Goal: Task Accomplishment & Management: Complete application form

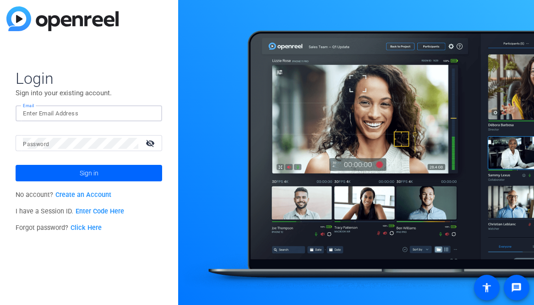
click at [125, 111] on input "Email" at bounding box center [89, 113] width 132 height 11
type input "[EMAIL_ADDRESS][PERSON_NAME][DOMAIN_NAME]"
click at [16, 165] on button "Sign in" at bounding box center [89, 173] width 146 height 16
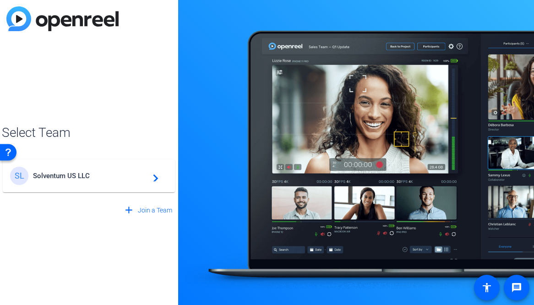
click at [103, 167] on div "SL Solventum US LLC navigate_next" at bounding box center [88, 176] width 157 height 18
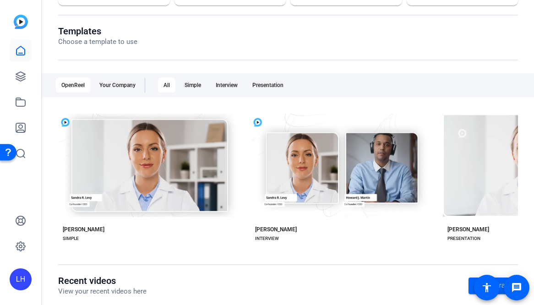
scroll to position [77, 0]
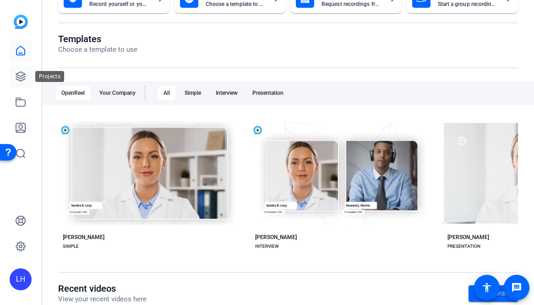
click at [25, 81] on icon at bounding box center [20, 76] width 11 height 11
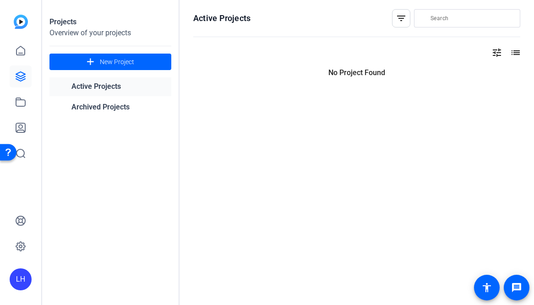
scroll to position [0, 0]
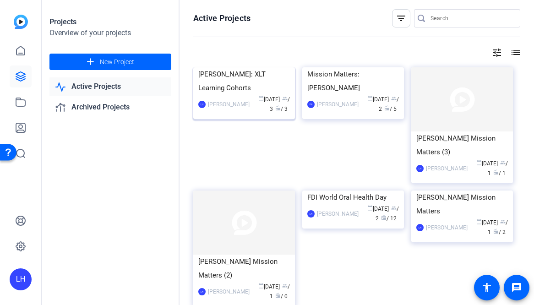
click at [248, 95] on div "[PERSON_NAME]: XLT Learning Cohorts" at bounding box center [244, 80] width 92 height 27
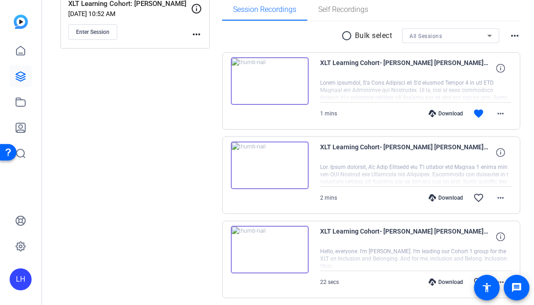
scroll to position [144, 0]
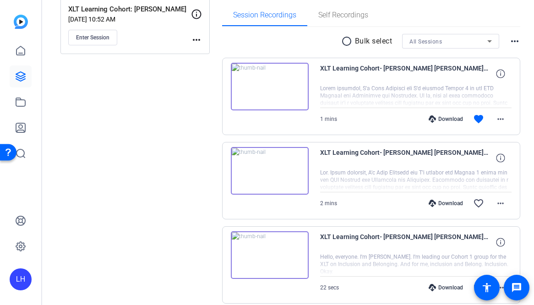
click at [265, 85] on img at bounding box center [270, 87] width 78 height 48
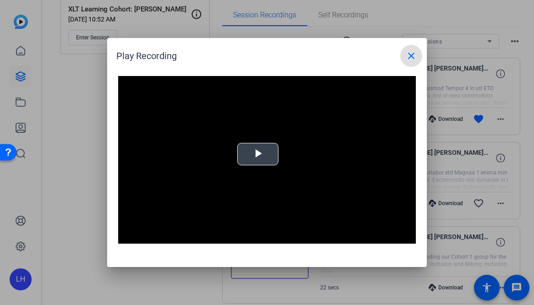
click at [258, 154] on span "Video Player" at bounding box center [258, 154] width 0 height 0
click at [411, 55] on mat-icon "close" at bounding box center [410, 55] width 11 height 11
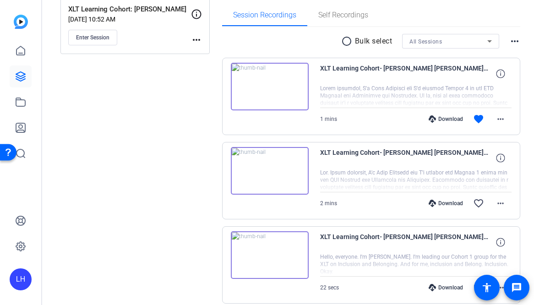
click at [273, 170] on img at bounding box center [270, 171] width 78 height 48
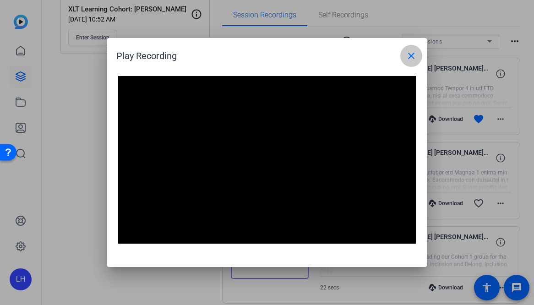
click at [412, 63] on span at bounding box center [411, 56] width 22 height 22
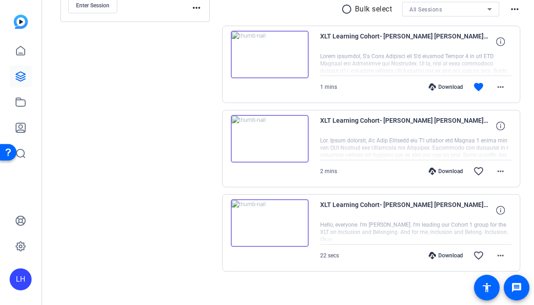
scroll to position [181, 0]
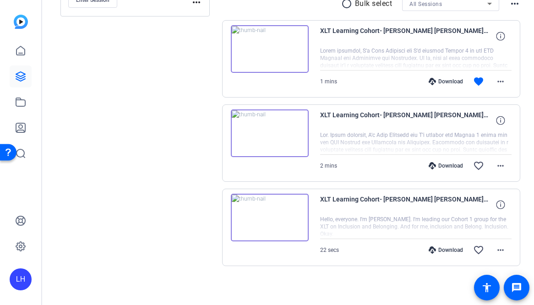
click at [418, 225] on div at bounding box center [415, 227] width 191 height 23
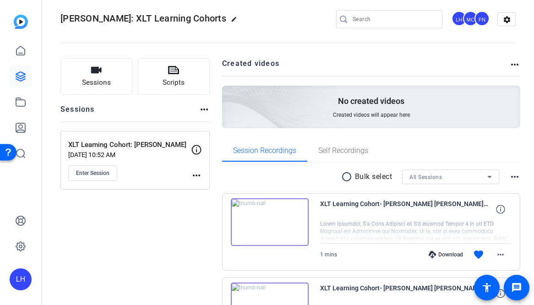
scroll to position [0, 0]
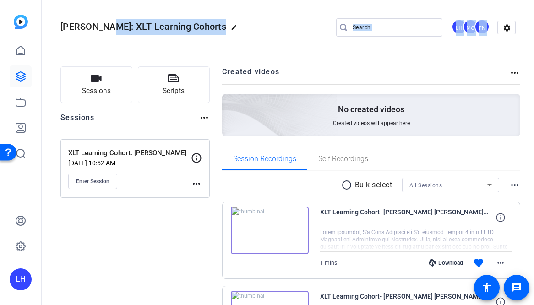
drag, startPoint x: 102, startPoint y: 29, endPoint x: 189, endPoint y: 34, distance: 88.0
click at [189, 34] on div "[PERSON_NAME]: XLT Learning Cohorts edit LH MC FN settings" at bounding box center [287, 27] width 455 height 69
drag, startPoint x: 189, startPoint y: 34, endPoint x: 172, endPoint y: 43, distance: 19.2
click at [172, 43] on openreel-divider-bar at bounding box center [287, 48] width 455 height 28
click at [102, 26] on span "[PERSON_NAME]: XLT Learning Cohorts" at bounding box center [143, 26] width 166 height 11
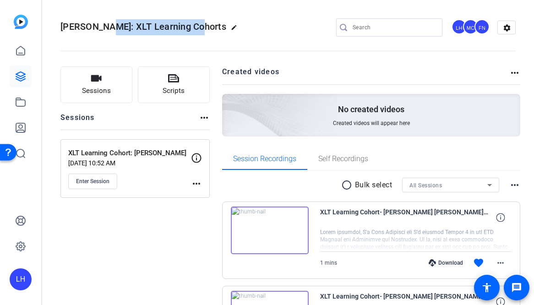
drag, startPoint x: 102, startPoint y: 26, endPoint x: 189, endPoint y: 26, distance: 87.9
click at [189, 26] on span "[PERSON_NAME]: XLT Learning Cohorts" at bounding box center [143, 26] width 166 height 11
copy span "XLT Learning Cohorts"
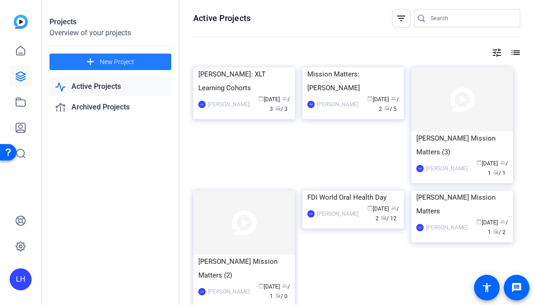
click at [131, 64] on span "New Project" at bounding box center [117, 62] width 34 height 10
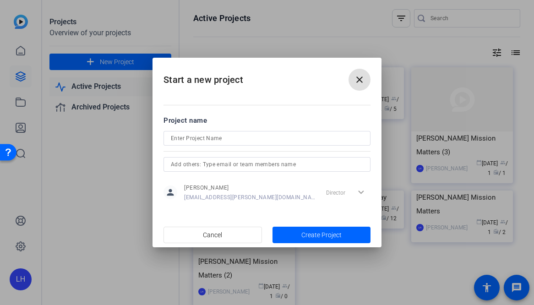
click at [259, 141] on input at bounding box center [267, 138] width 192 height 11
paste input "XLT Learning Cohorts"
type input "[PERSON_NAME]: XLT Learning Cohorts"
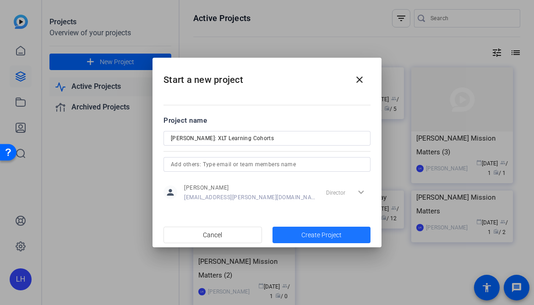
click at [318, 234] on span "Create Project" at bounding box center [321, 235] width 40 height 10
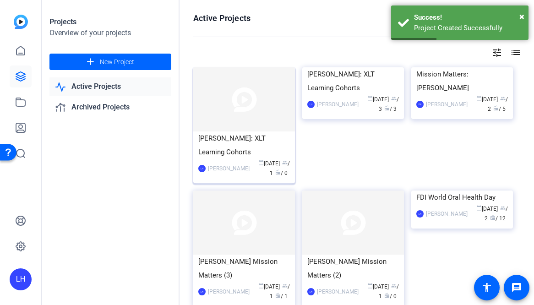
click at [250, 148] on div "[PERSON_NAME]: XLT Learning Cohorts" at bounding box center [244, 144] width 92 height 27
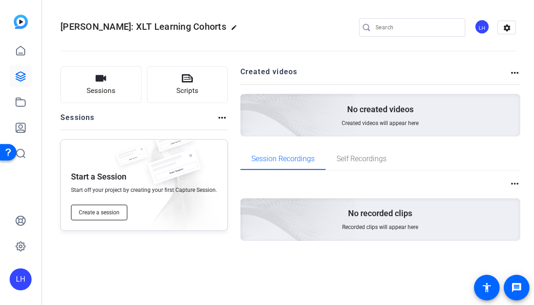
click at [109, 215] on span "Create a session" at bounding box center [99, 212] width 41 height 7
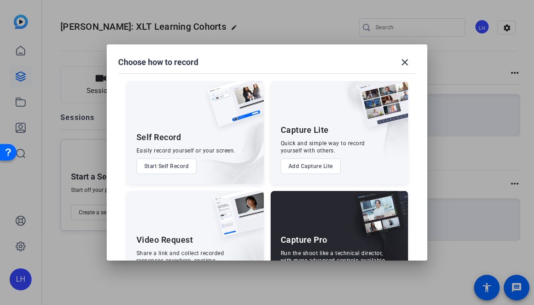
scroll to position [42, 0]
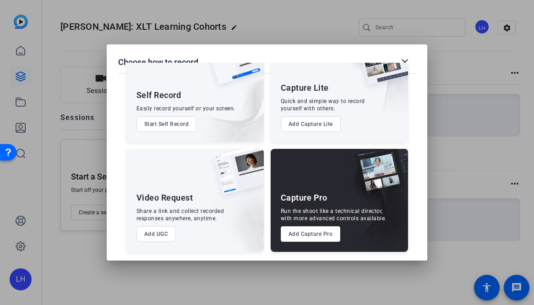
click at [302, 237] on button "Add Capture Pro" at bounding box center [311, 234] width 60 height 16
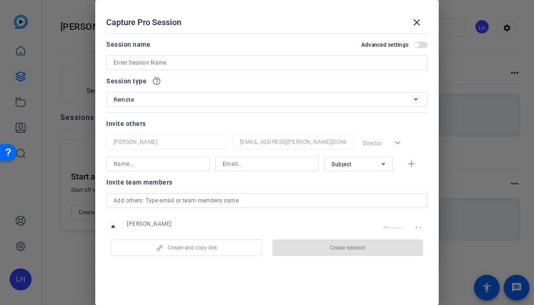
click at [161, 64] on input at bounding box center [266, 62] width 307 height 11
paste input "XLT Learning Cohorts"
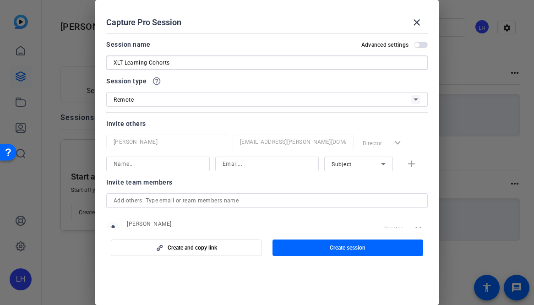
click at [113, 61] on div "XLT Learning Cohorts" at bounding box center [266, 62] width 321 height 15
click at [114, 63] on input "XLT Learning Cohorts" at bounding box center [266, 62] width 307 height 11
type input "[PERSON_NAME]: XLT Learning Cohorts"
click at [195, 163] on input at bounding box center [157, 163] width 89 height 11
type input "a"
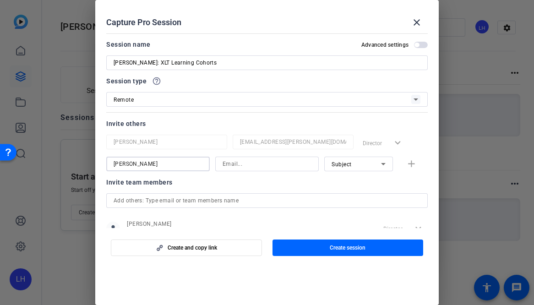
type input "[PERSON_NAME]"
click at [243, 164] on input at bounding box center [266, 163] width 89 height 11
type input "[EMAIL_ADDRESS][DOMAIN_NAME]"
click at [349, 162] on div "Subject" at bounding box center [355, 163] width 49 height 11
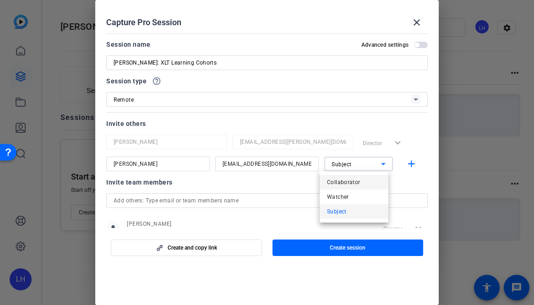
click at [351, 185] on span "Collaborator" at bounding box center [343, 182] width 33 height 11
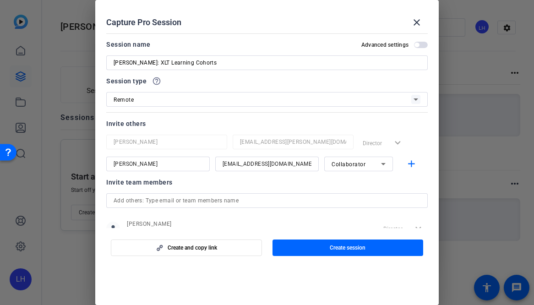
click at [326, 185] on div "Invite team members" at bounding box center [266, 182] width 321 height 11
click at [321, 247] on span "button" at bounding box center [347, 248] width 151 height 22
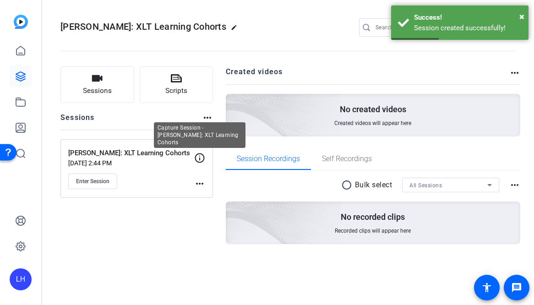
click at [199, 160] on icon at bounding box center [199, 157] width 11 height 11
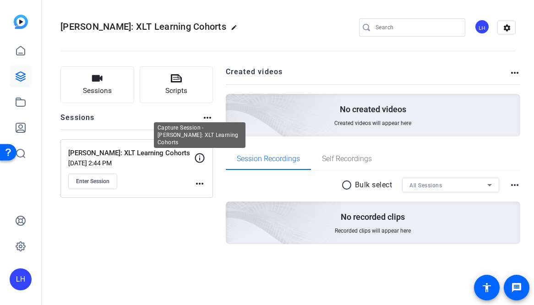
click at [201, 160] on icon at bounding box center [199, 157] width 11 height 11
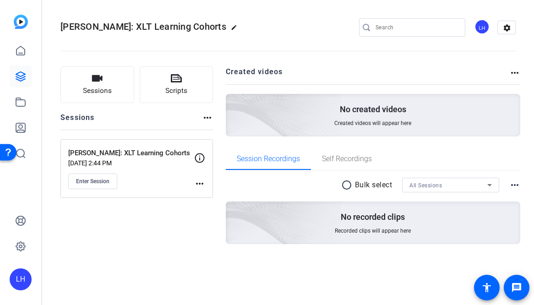
click at [204, 160] on icon at bounding box center [199, 157] width 11 height 11
click at [204, 182] on mat-icon "more_horiz" at bounding box center [199, 183] width 11 height 11
click at [208, 193] on span "Edit Session" at bounding box center [222, 196] width 42 height 11
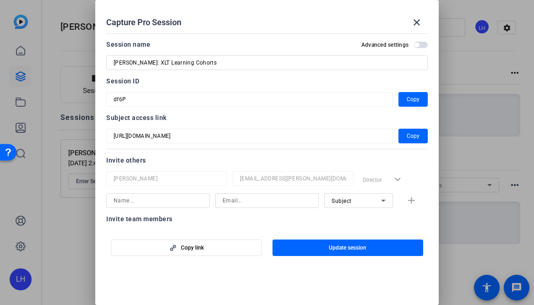
click at [184, 199] on input at bounding box center [157, 200] width 89 height 11
type input "[PERSON_NAME]"
type input "[EMAIL_ADDRESS][DOMAIN_NAME]"
click at [345, 200] on span "Subject" at bounding box center [341, 201] width 20 height 6
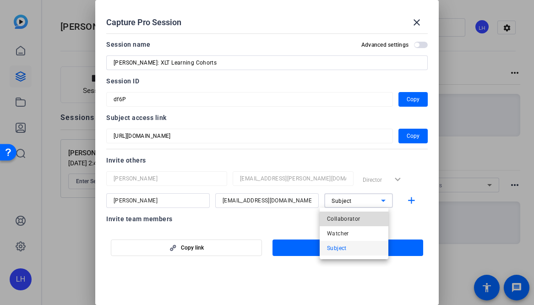
click at [348, 218] on span "Collaborator" at bounding box center [343, 218] width 33 height 11
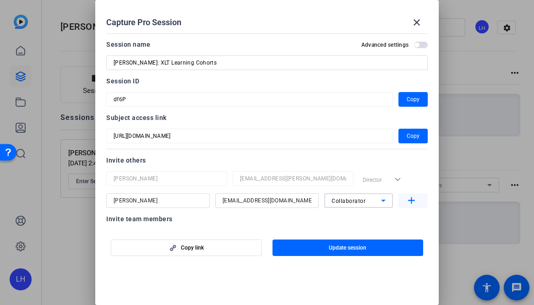
click at [408, 200] on mat-icon "add" at bounding box center [410, 200] width 11 height 11
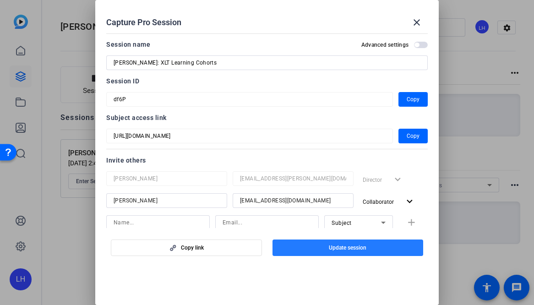
click at [351, 248] on span "Update session" at bounding box center [348, 247] width 38 height 7
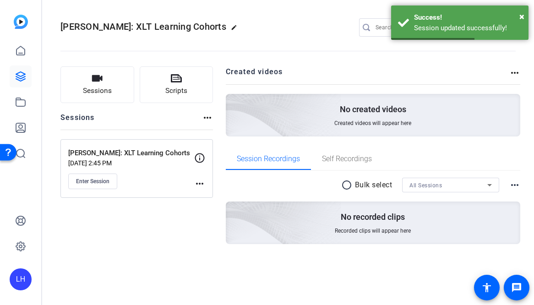
click at [203, 184] on mat-icon "more_horiz" at bounding box center [199, 183] width 11 height 11
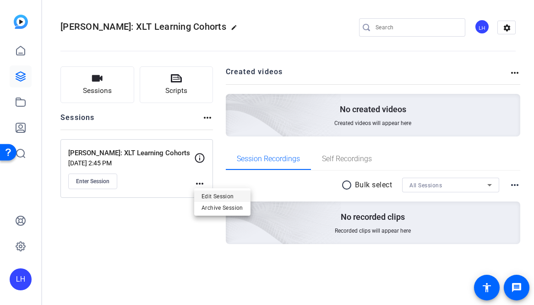
click at [219, 194] on span "Edit Session" at bounding box center [222, 196] width 42 height 11
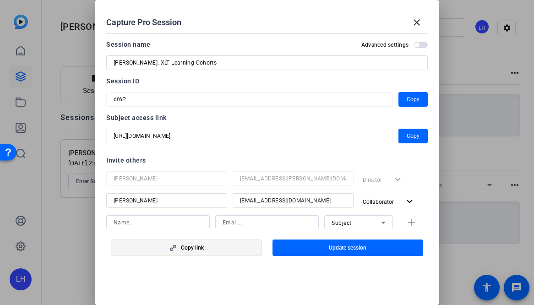
click at [217, 249] on span "button" at bounding box center [186, 248] width 150 height 22
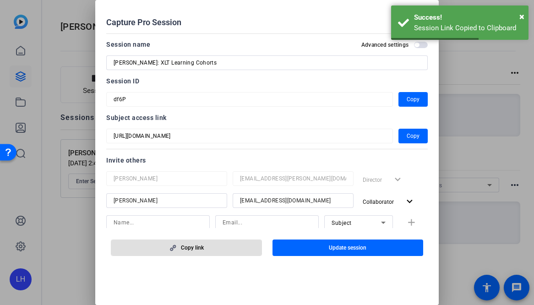
click at [301, 87] on div "Session ID df6P Copy" at bounding box center [266, 91] width 321 height 31
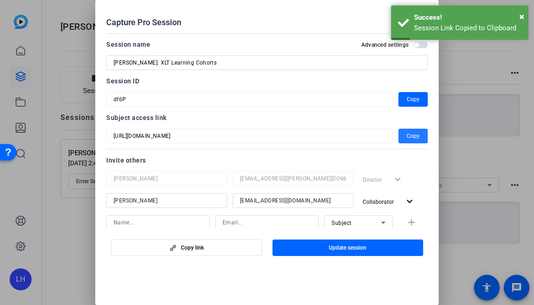
click at [406, 137] on span "Copy" at bounding box center [412, 135] width 13 height 11
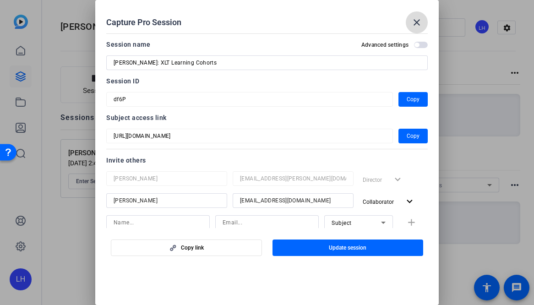
click at [421, 19] on mat-icon "close" at bounding box center [416, 22] width 11 height 11
